Goal: Task Accomplishment & Management: Manage account settings

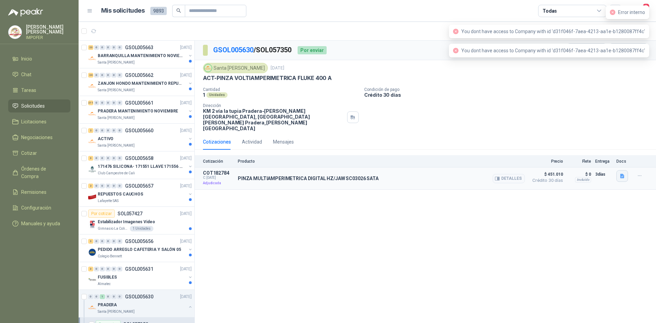
click at [626, 170] on button "button" at bounding box center [623, 176] width 12 height 12
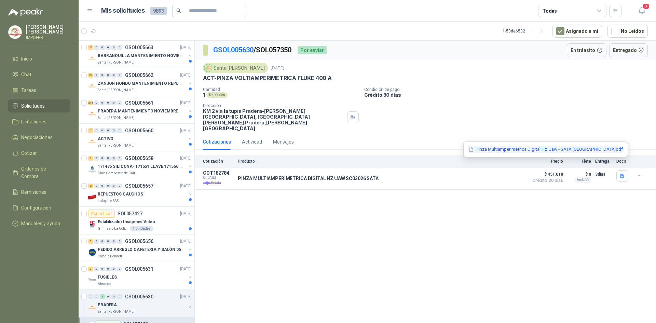
click at [543, 150] on button "Pinza Multiamperimetrica Digital Hz_Jaw - SATA [GEOGRAPHIC_DATA]pdf" at bounding box center [546, 149] width 156 height 7
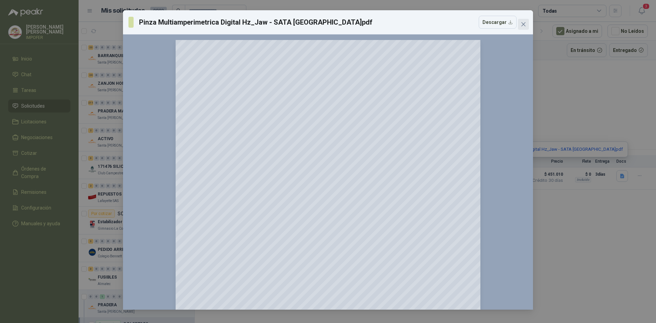
click at [526, 25] on icon "close" at bounding box center [523, 24] width 5 height 5
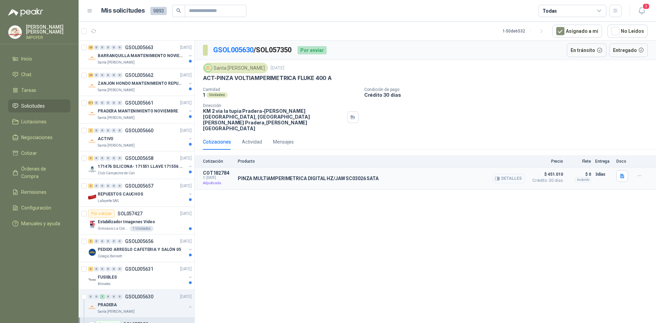
click at [510, 174] on button "Detalles" at bounding box center [509, 178] width 32 height 9
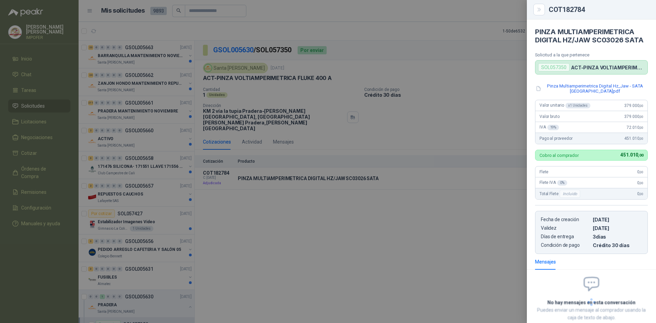
scroll to position [42, 0]
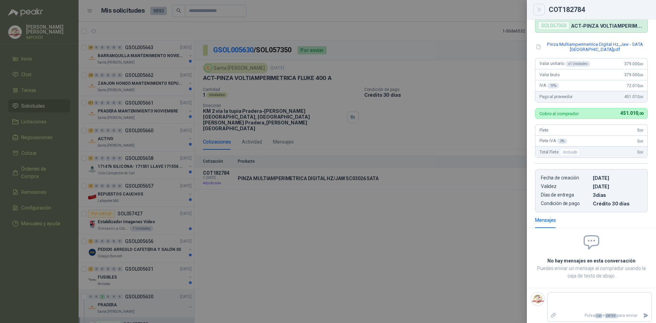
click at [540, 9] on icon "Close" at bounding box center [539, 9] width 3 height 3
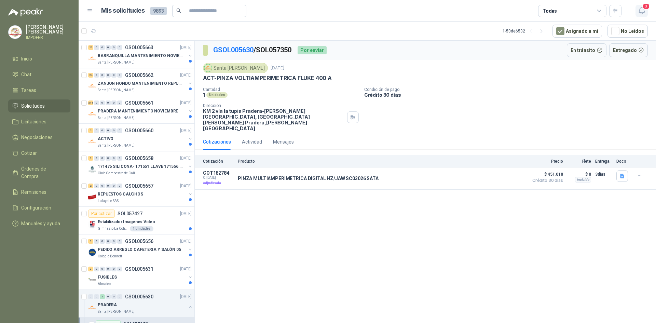
click at [642, 6] on icon "button" at bounding box center [642, 10] width 9 height 9
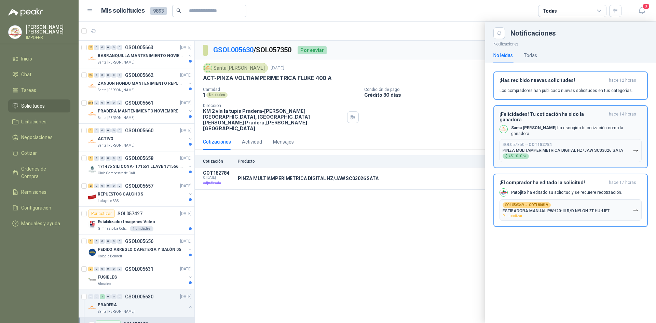
click at [553, 125] on p "Santa [PERSON_NAME] ha escogido tu cotización como la ganadora" at bounding box center [576, 131] width 131 height 12
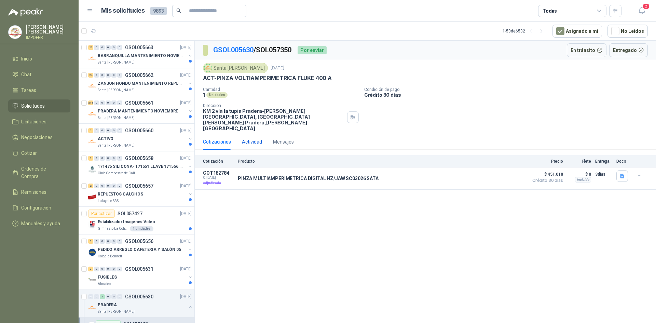
click at [255, 138] on div "Actividad" at bounding box center [252, 142] width 20 height 8
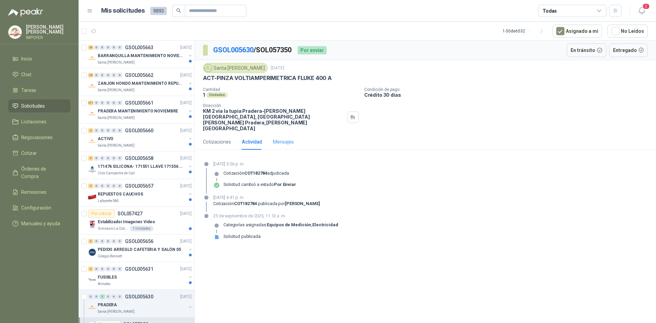
click at [287, 134] on div "Mensajes" at bounding box center [283, 142] width 21 height 16
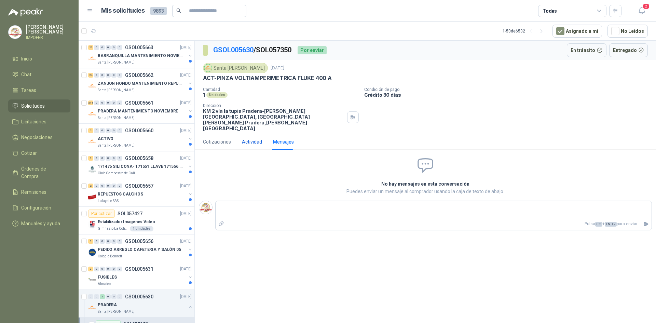
click at [245, 138] on div "Actividad" at bounding box center [252, 142] width 20 height 8
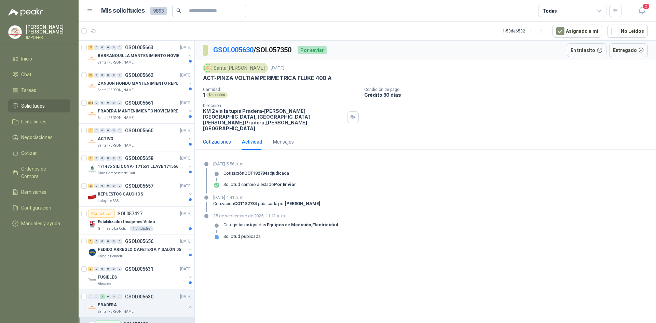
click at [214, 138] on div "Cotizaciones" at bounding box center [217, 142] width 28 height 8
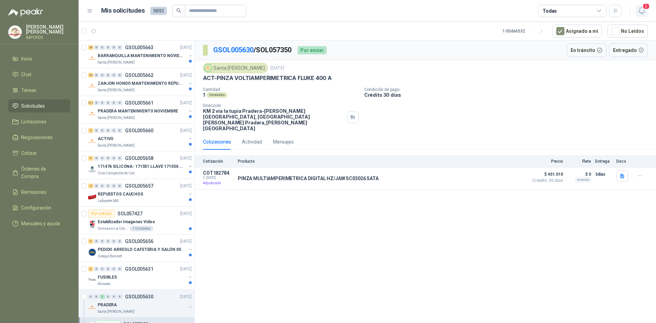
click at [646, 8] on span "2" at bounding box center [647, 6] width 8 height 6
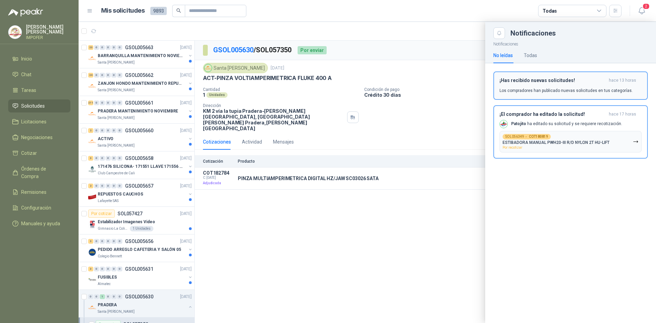
click at [534, 89] on p "Los compradores han publicado nuevas solicitudes en tus categorías." at bounding box center [566, 91] width 133 height 6
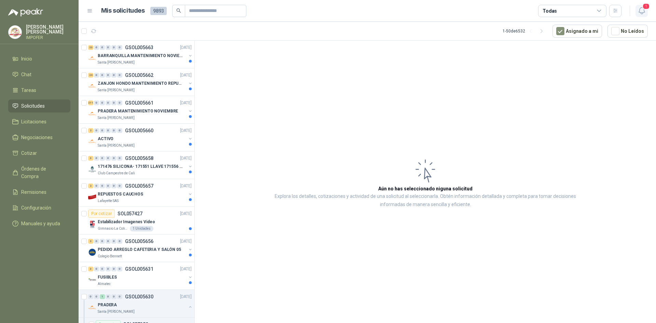
click at [646, 10] on span "1" at bounding box center [647, 6] width 8 height 6
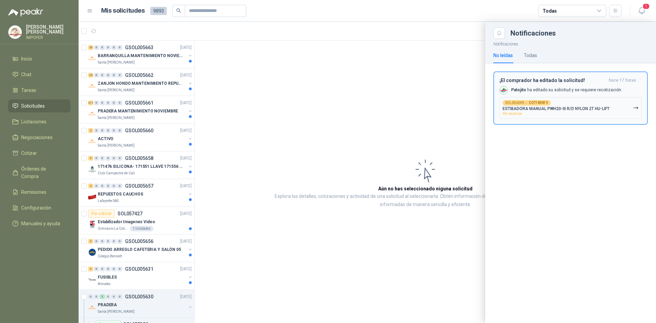
click at [540, 109] on p "ESTIBADORA MANUAL PWH20-III R/D NYLON 2T HU-LIFT" at bounding box center [556, 108] width 107 height 5
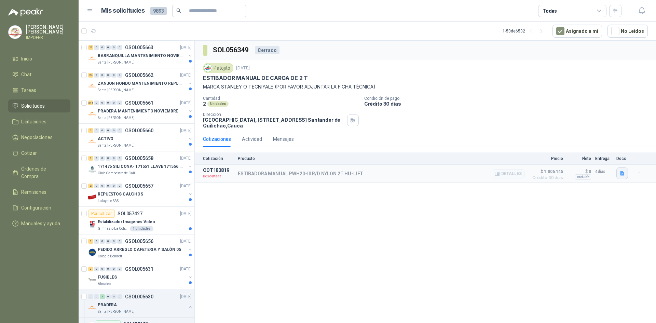
click at [624, 173] on icon "button" at bounding box center [622, 173] width 4 height 4
click at [213, 177] on p "Descartada" at bounding box center [218, 176] width 31 height 7
click at [263, 176] on p "ESTIBADORA MANUAL PWH20-III R/D NYLON 2T HU-LIFT" at bounding box center [300, 173] width 125 height 5
click at [254, 142] on div "Actividad" at bounding box center [252, 139] width 20 height 8
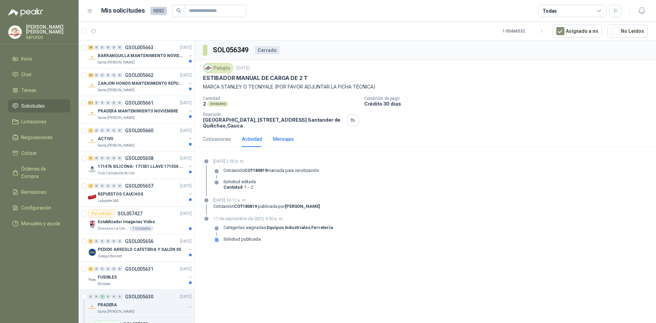
click at [287, 142] on div "Mensajes" at bounding box center [283, 139] width 21 height 8
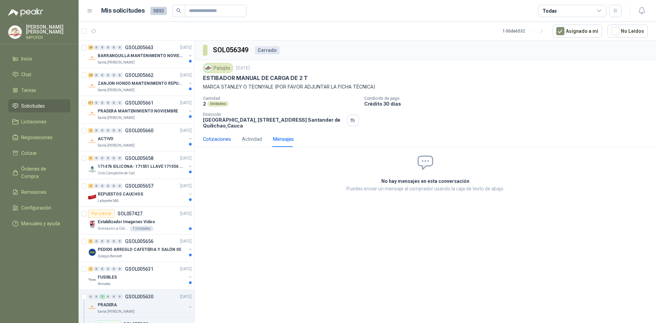
click at [217, 139] on div "Cotizaciones" at bounding box center [217, 139] width 28 height 8
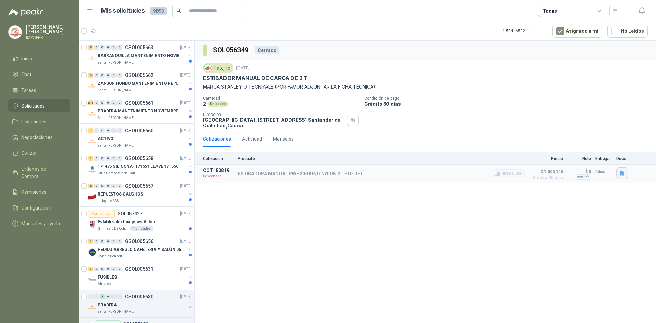
click at [623, 175] on icon "button" at bounding box center [622, 173] width 4 height 4
click at [643, 11] on icon "button" at bounding box center [642, 10] width 9 height 9
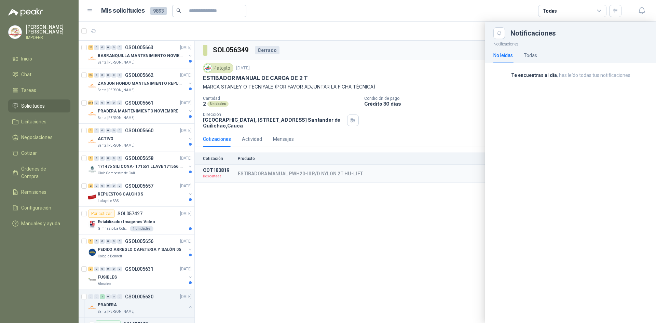
click at [386, 266] on div at bounding box center [368, 172] width 578 height 301
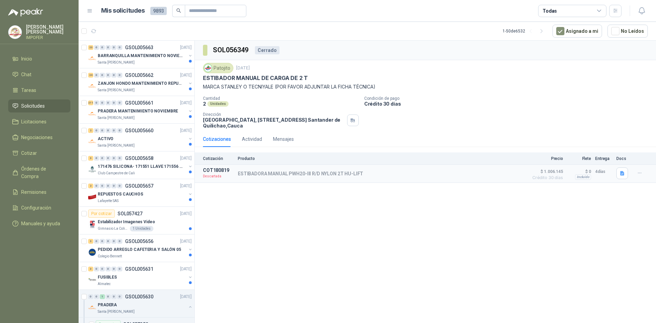
click at [264, 51] on div "Cerrado" at bounding box center [267, 50] width 25 height 8
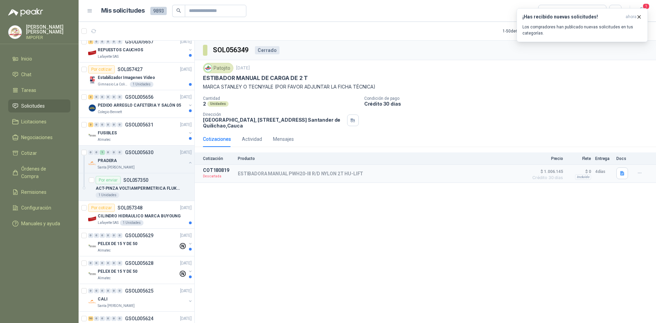
scroll to position [137, 0]
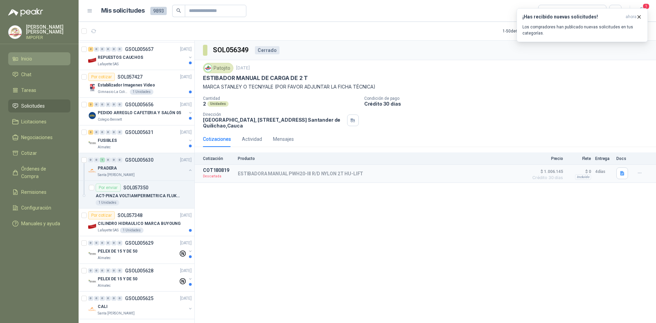
click at [50, 56] on li "Inicio" at bounding box center [39, 59] width 54 height 8
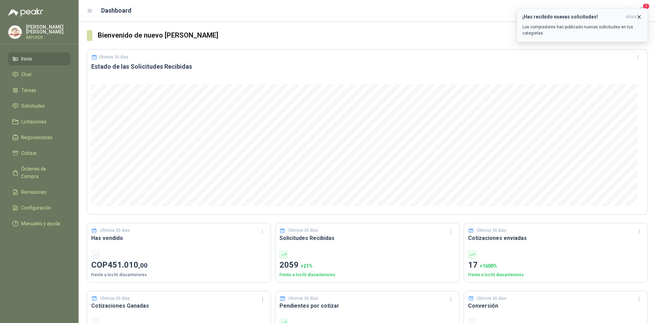
click at [640, 15] on icon "button" at bounding box center [639, 17] width 6 height 6
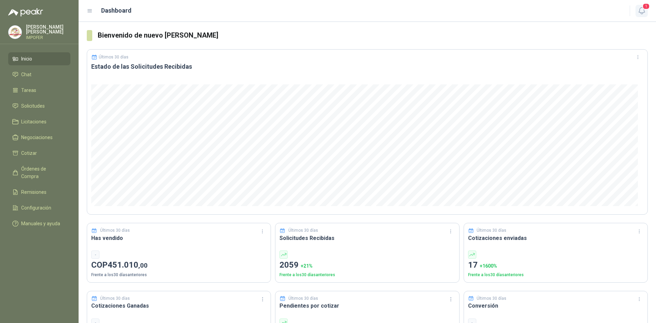
click at [646, 9] on span "1" at bounding box center [647, 6] width 8 height 6
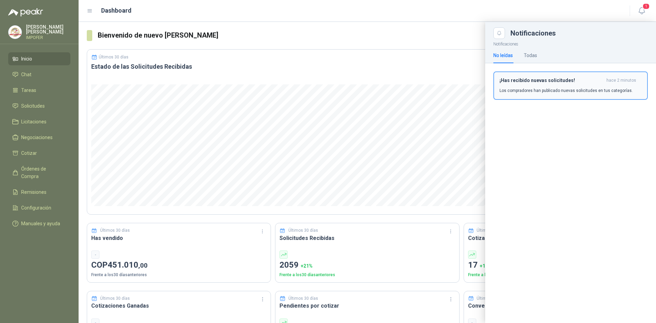
click at [551, 79] on h3 "¡Has recibido nuevas solicitudes!" at bounding box center [552, 81] width 104 height 6
